Goal: Navigation & Orientation: Find specific page/section

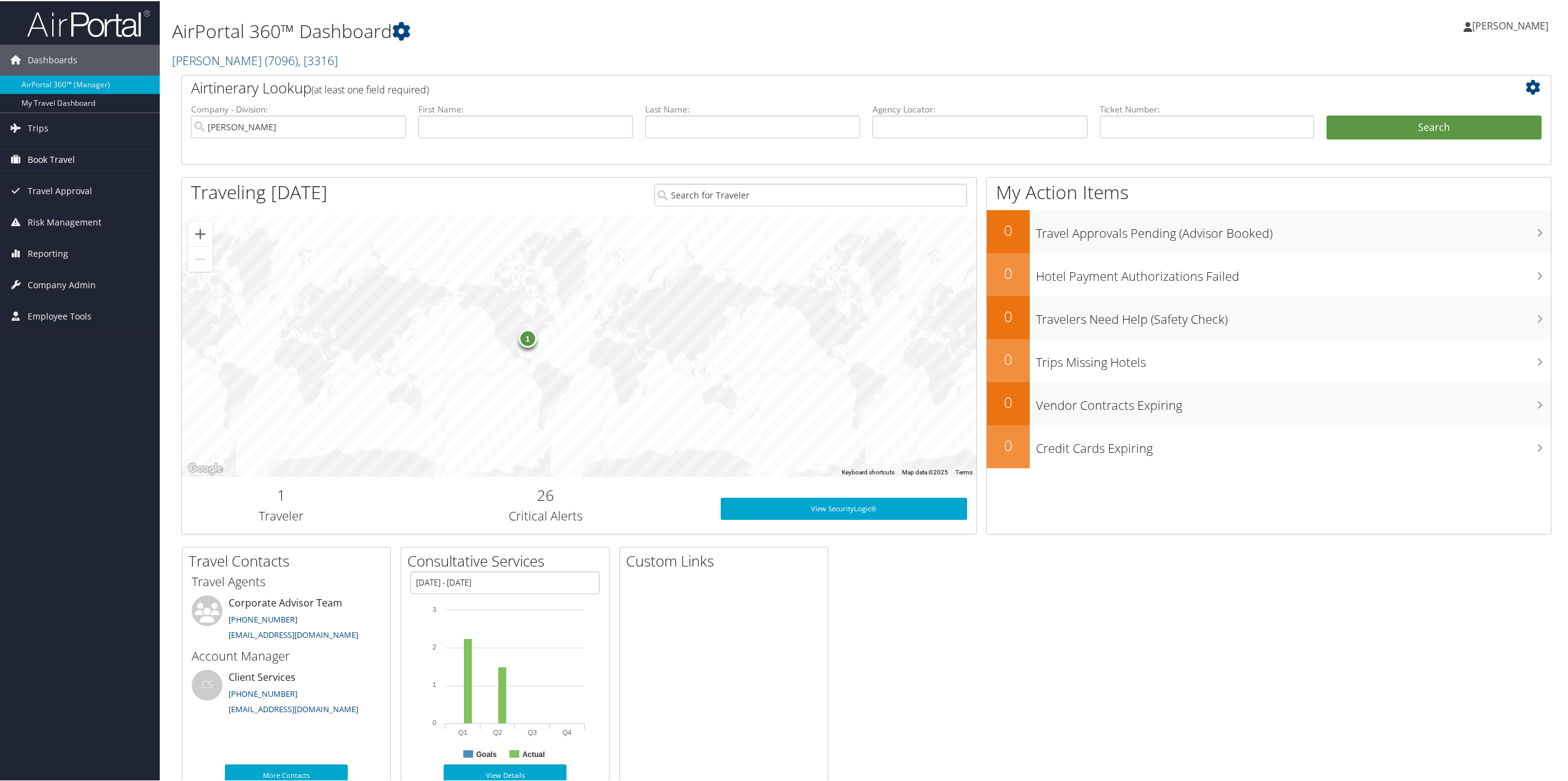
click at [80, 153] on link "Book Travel" at bounding box center [80, 158] width 160 height 31
click at [73, 98] on link "My Travel Dashboard" at bounding box center [80, 102] width 160 height 18
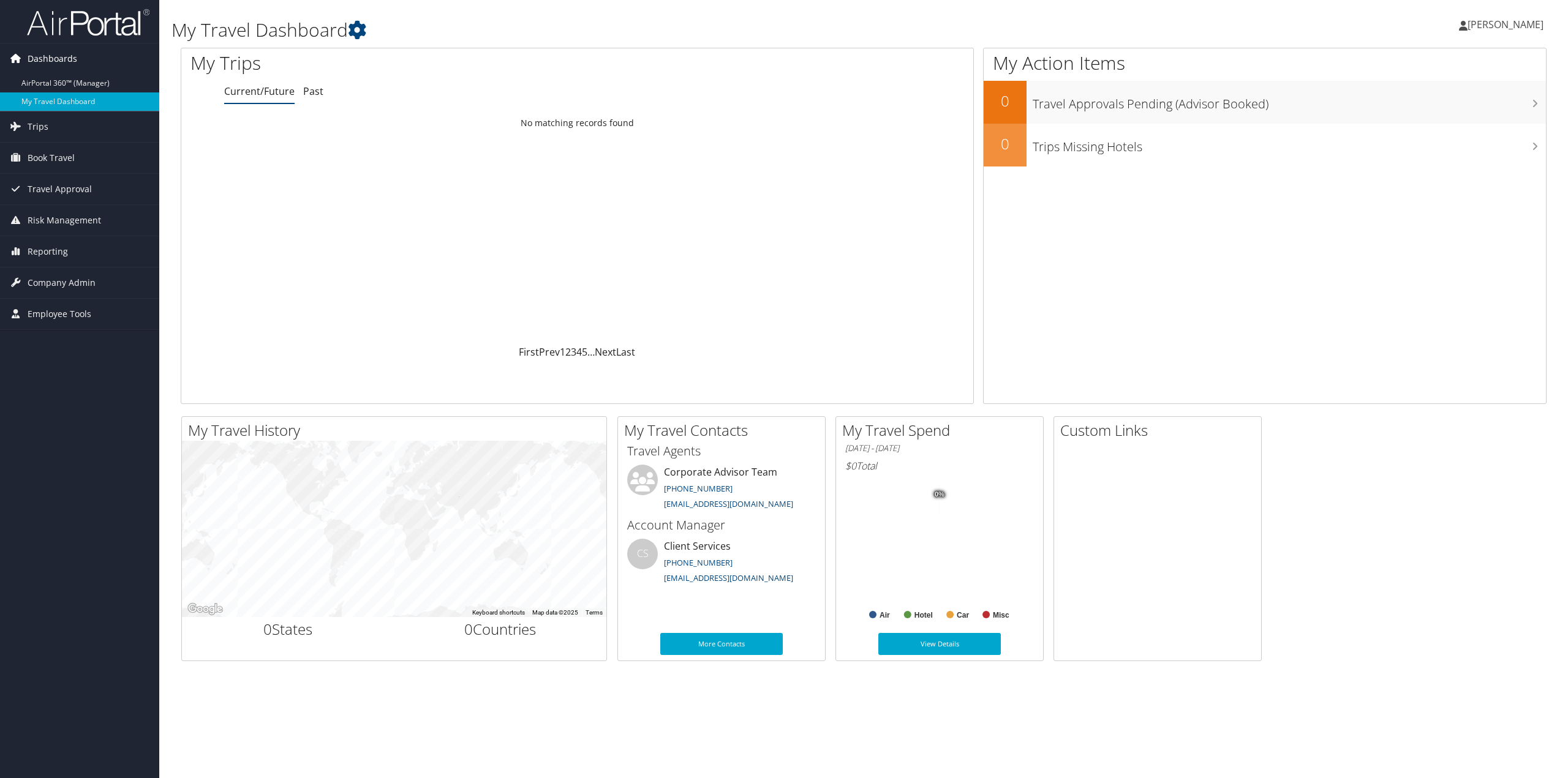
click at [105, 57] on link "Dashboards" at bounding box center [79, 59] width 159 height 31
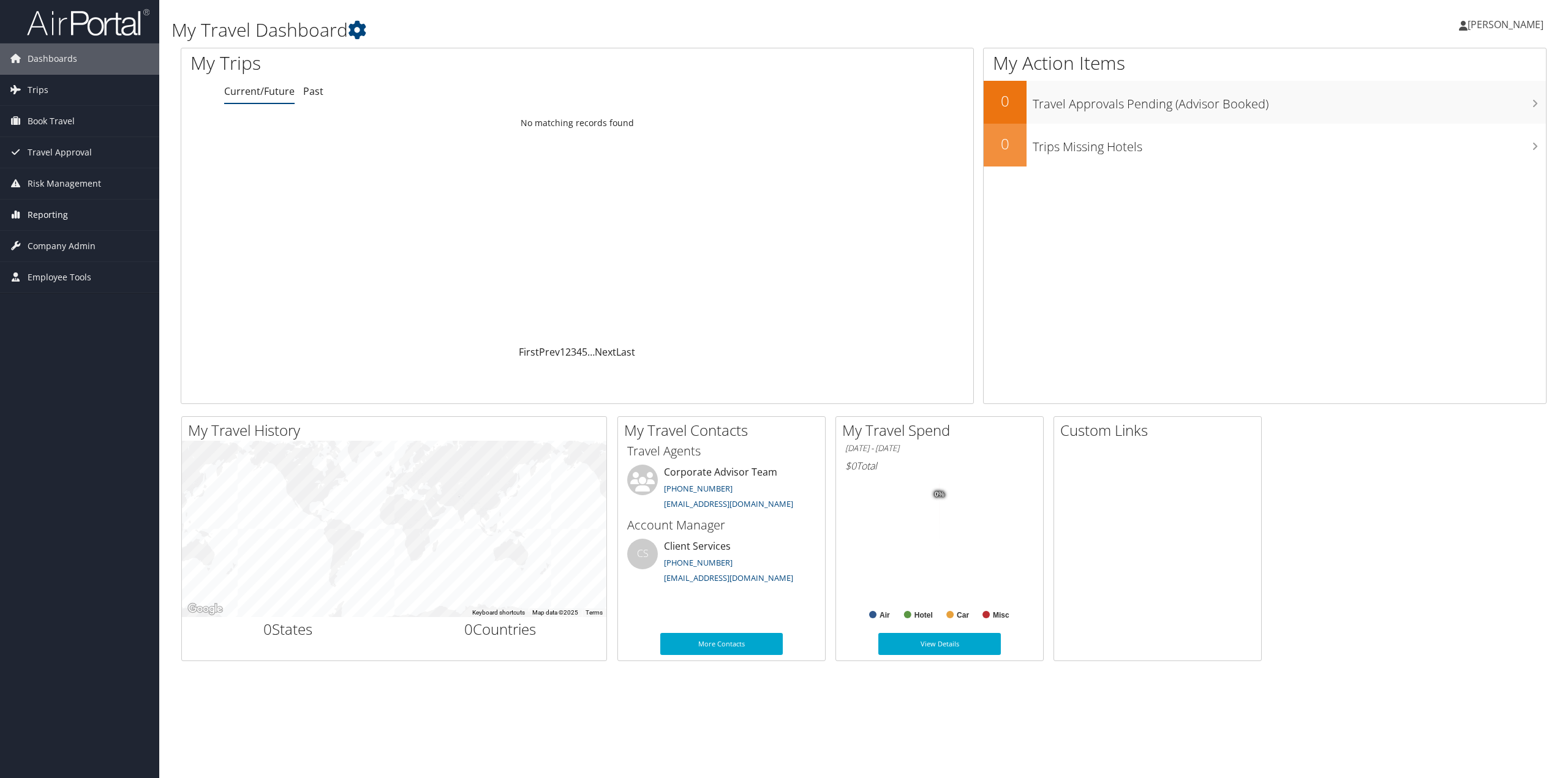
click at [76, 219] on link "Reporting" at bounding box center [79, 215] width 159 height 31
click at [65, 295] on link "Prime Analytics" at bounding box center [79, 295] width 159 height 18
